Goal: Navigation & Orientation: Find specific page/section

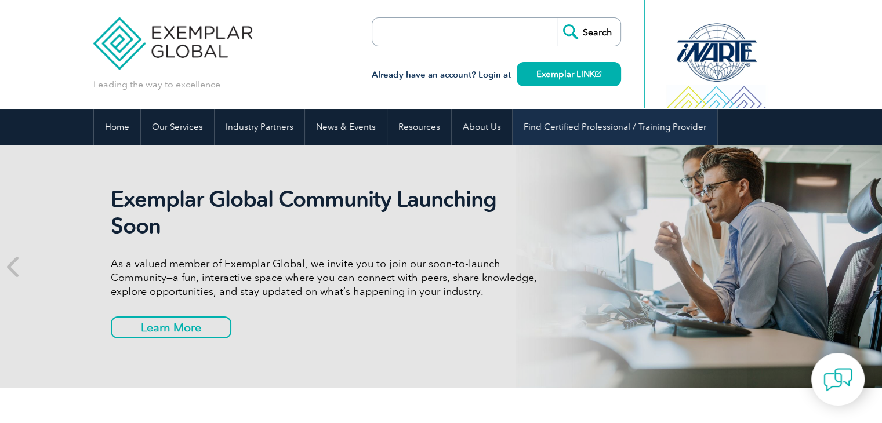
click at [593, 130] on link "Find Certified Professional / Training Provider" at bounding box center [615, 127] width 205 height 36
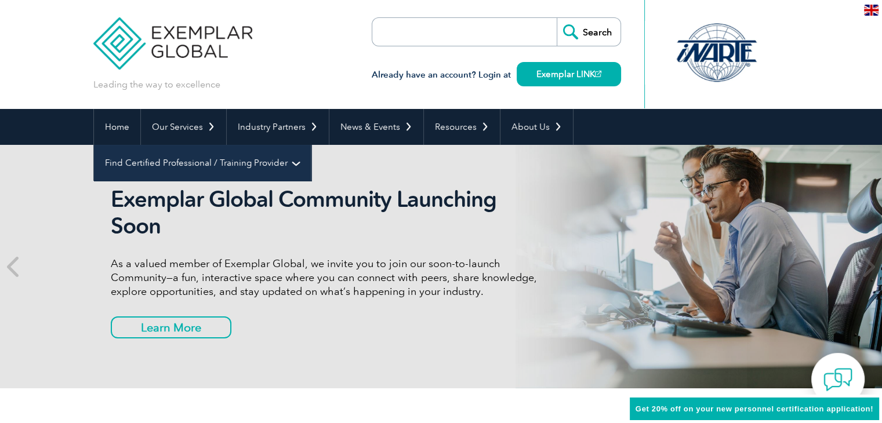
click at [311, 145] on link "Find Certified Professional / Training Provider" at bounding box center [202, 163] width 217 height 36
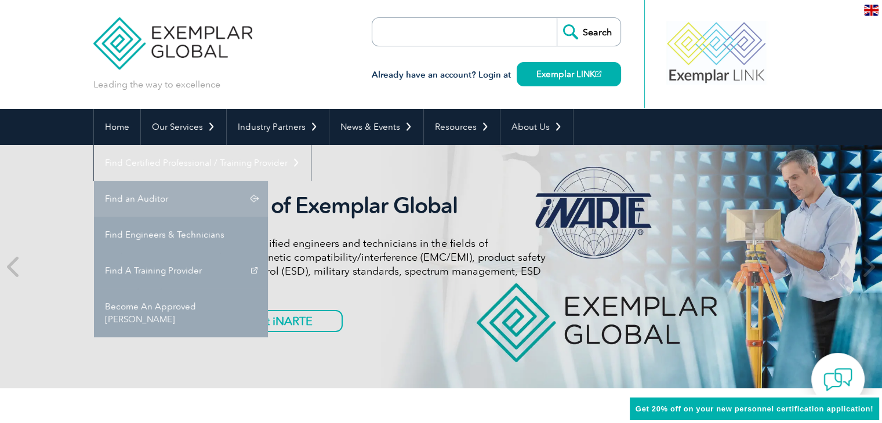
click at [268, 181] on link "Find an Auditor" at bounding box center [181, 199] width 174 height 36
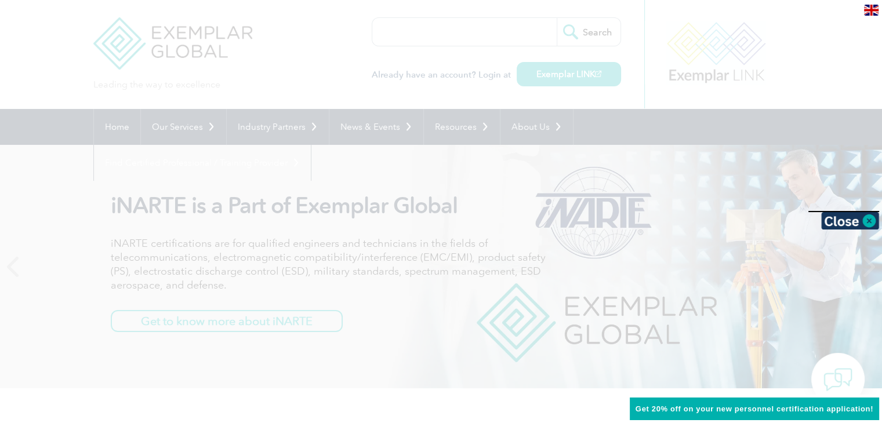
click at [309, 45] on div at bounding box center [441, 211] width 882 height 423
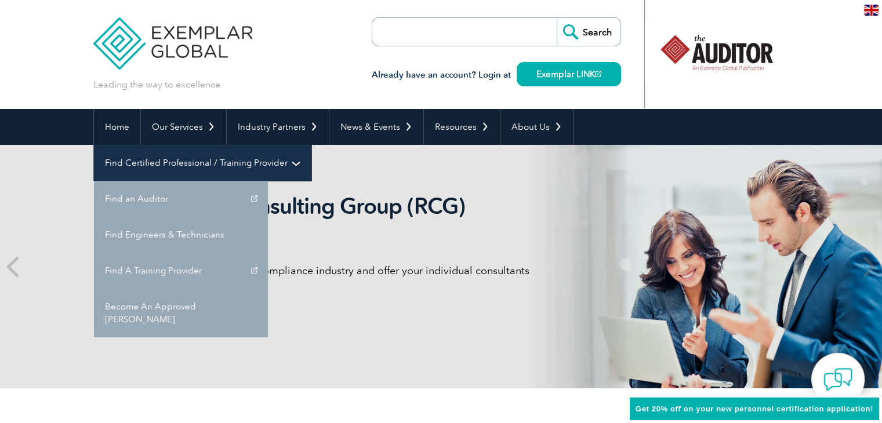
click at [311, 145] on link "Find Certified Professional / Training Provider" at bounding box center [202, 163] width 217 height 36
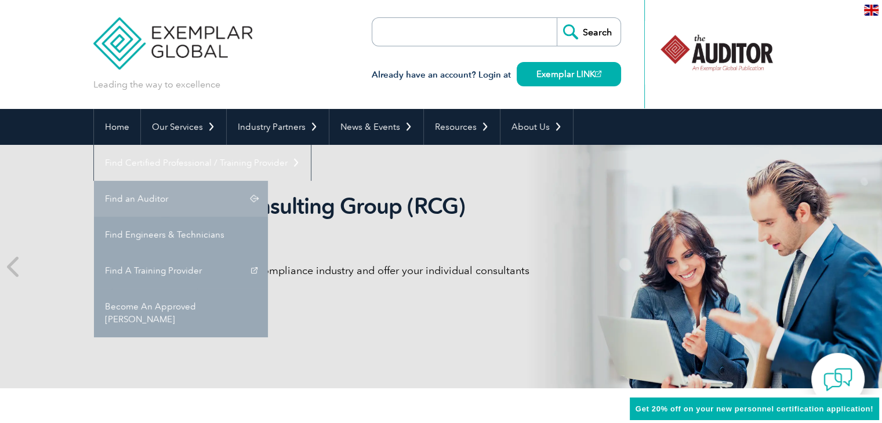
click at [268, 181] on link "Find an Auditor" at bounding box center [181, 199] width 174 height 36
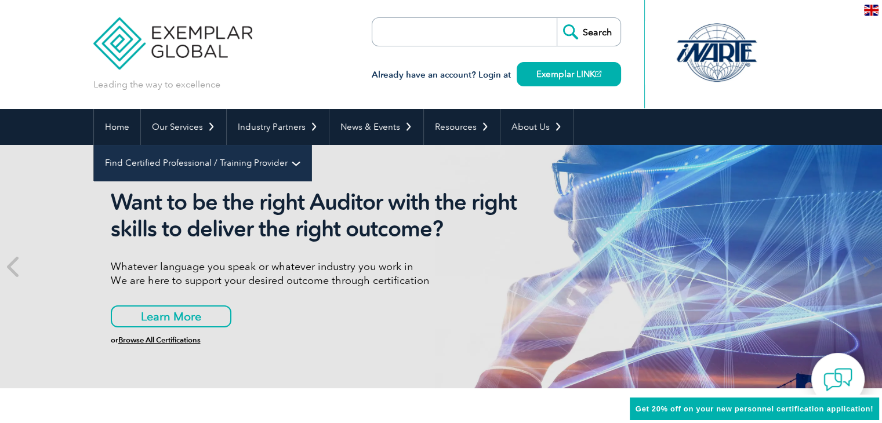
click at [311, 145] on link "Find Certified Professional / Training Provider" at bounding box center [202, 163] width 217 height 36
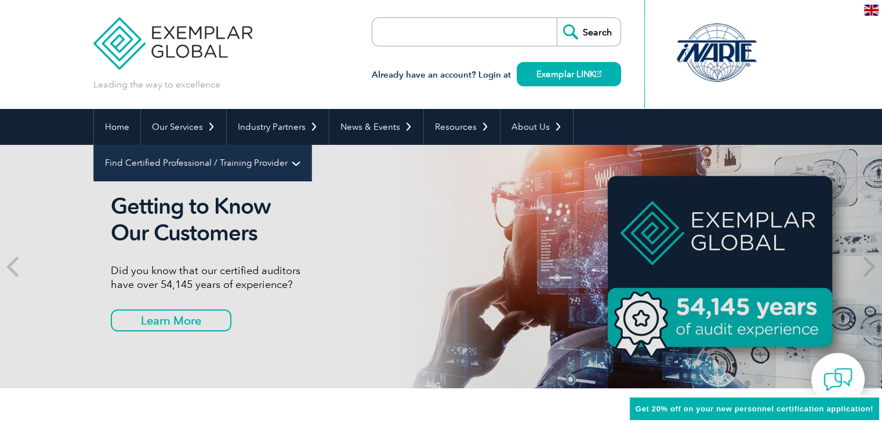
click at [311, 145] on link "Find Certified Professional / Training Provider" at bounding box center [202, 163] width 217 height 36
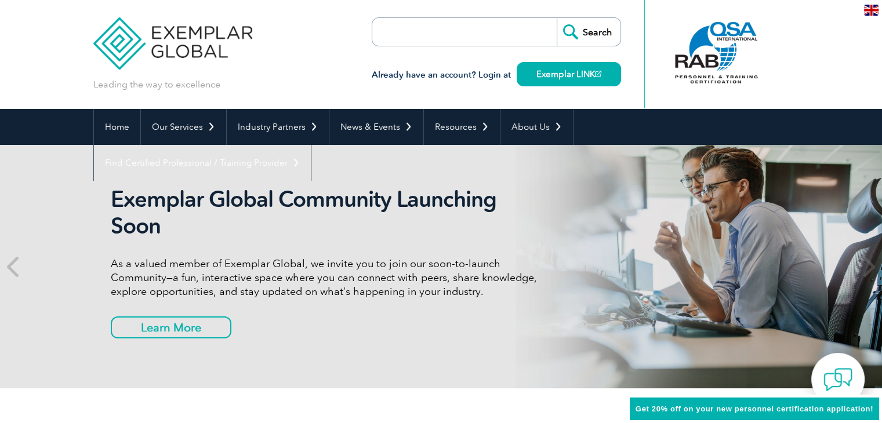
click at [0, 0] on link "Find an Auditor" at bounding box center [0, 0] width 0 height 0
